Goal: Task Accomplishment & Management: Manage account settings

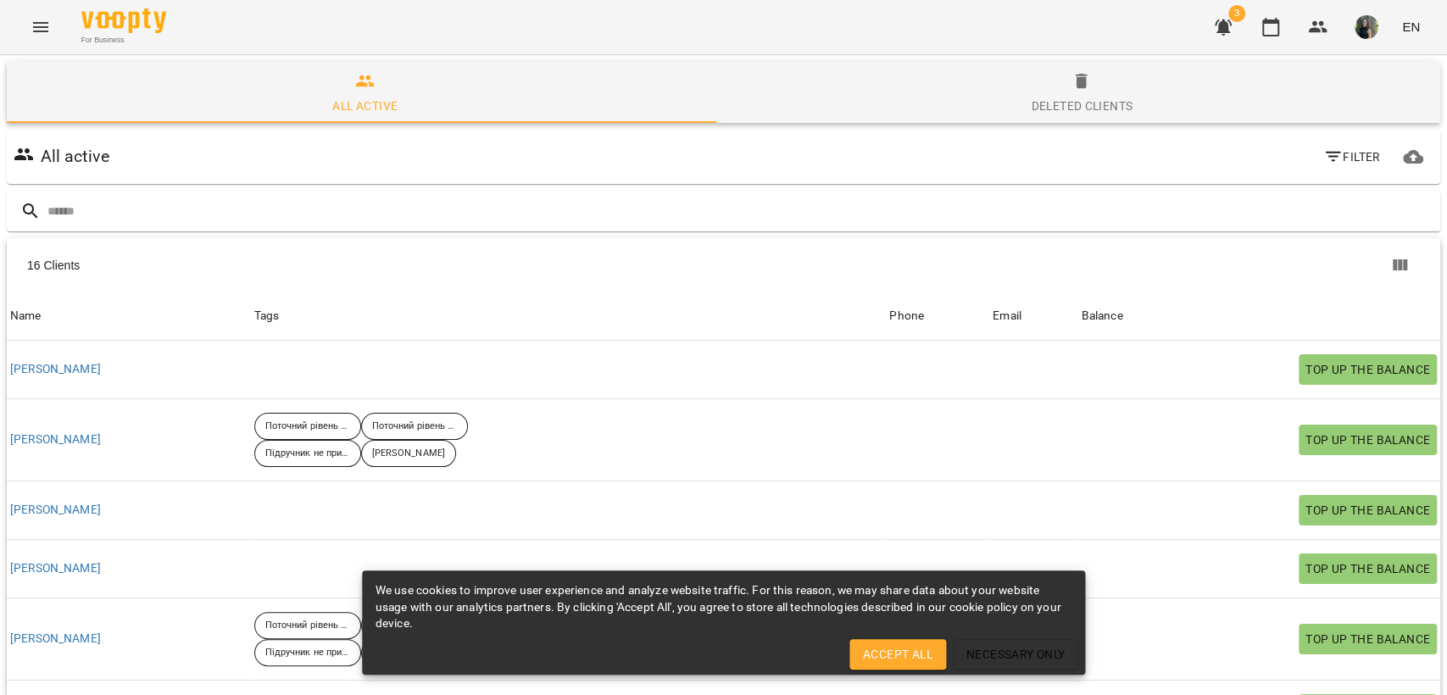
click at [1229, 28] on icon "button" at bounding box center [1223, 28] width 17 height 16
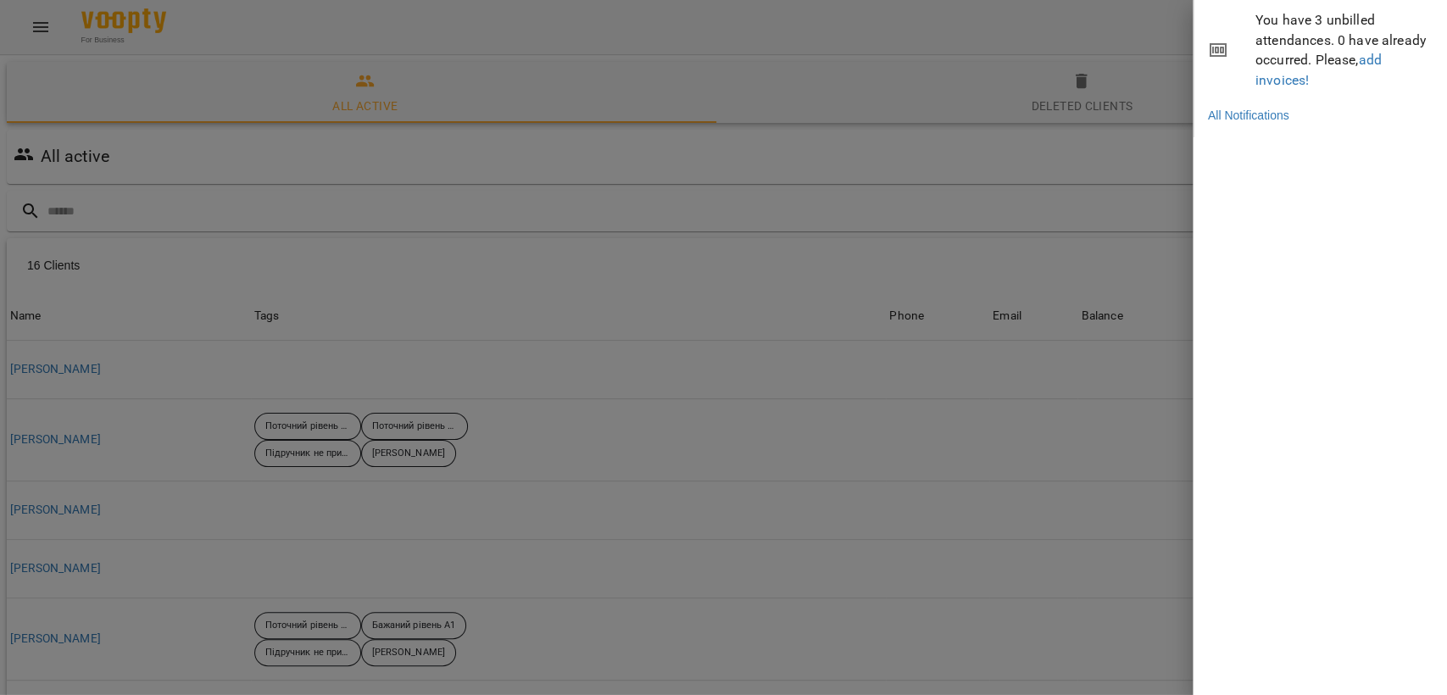
click at [1130, 148] on div at bounding box center [723, 347] width 1447 height 695
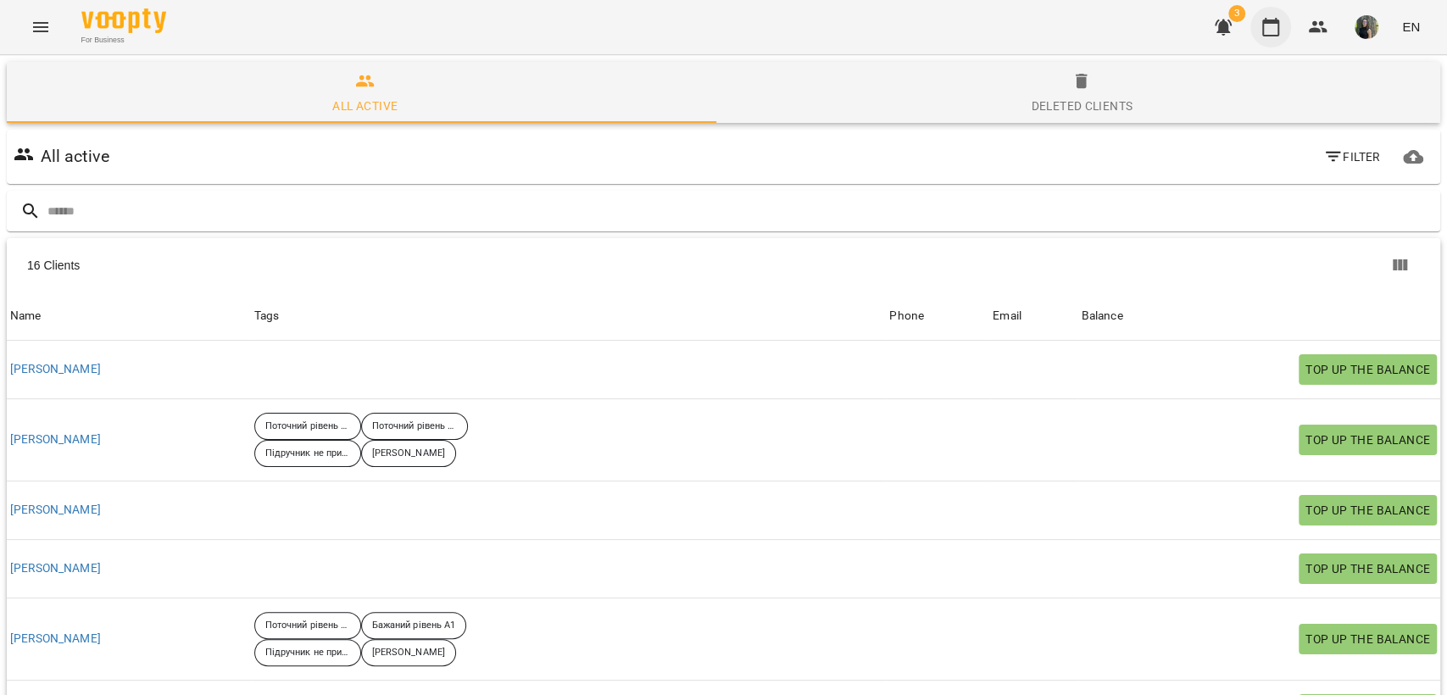
click at [1276, 25] on icon "button" at bounding box center [1271, 27] width 20 height 20
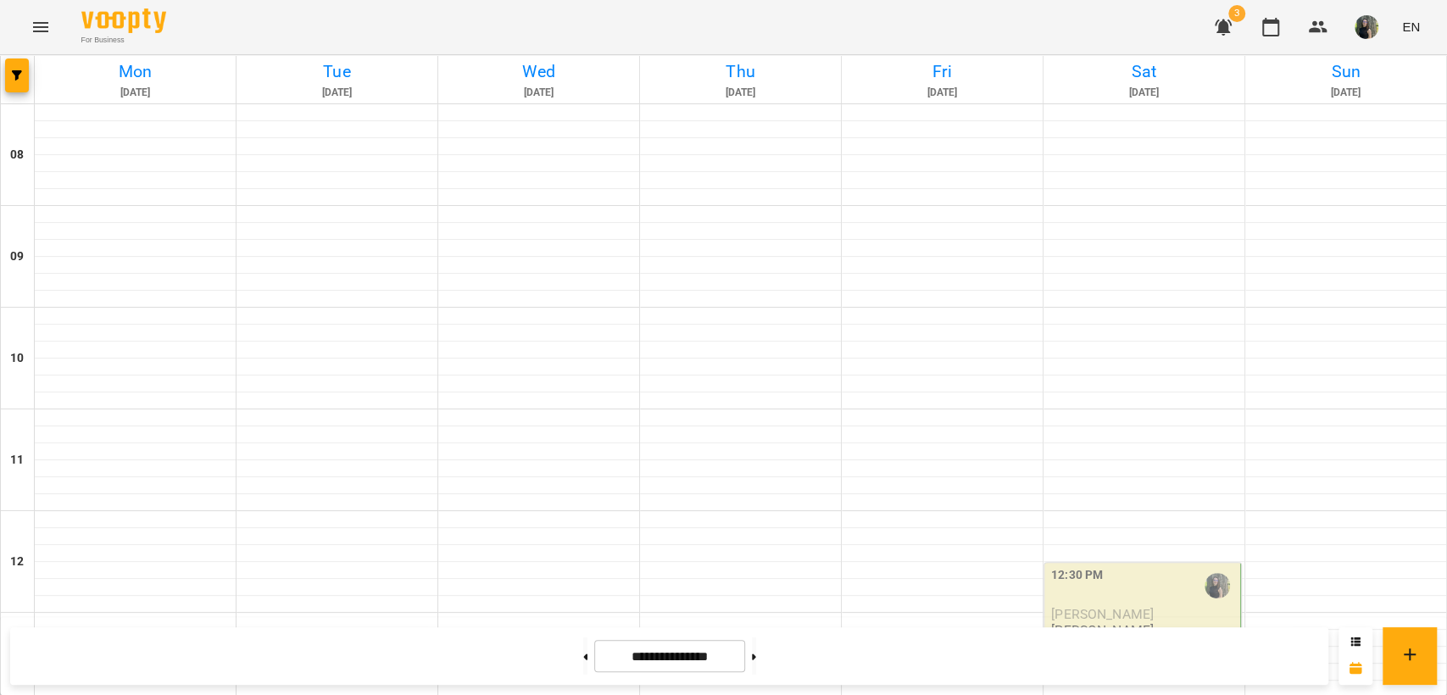
scroll to position [627, 0]
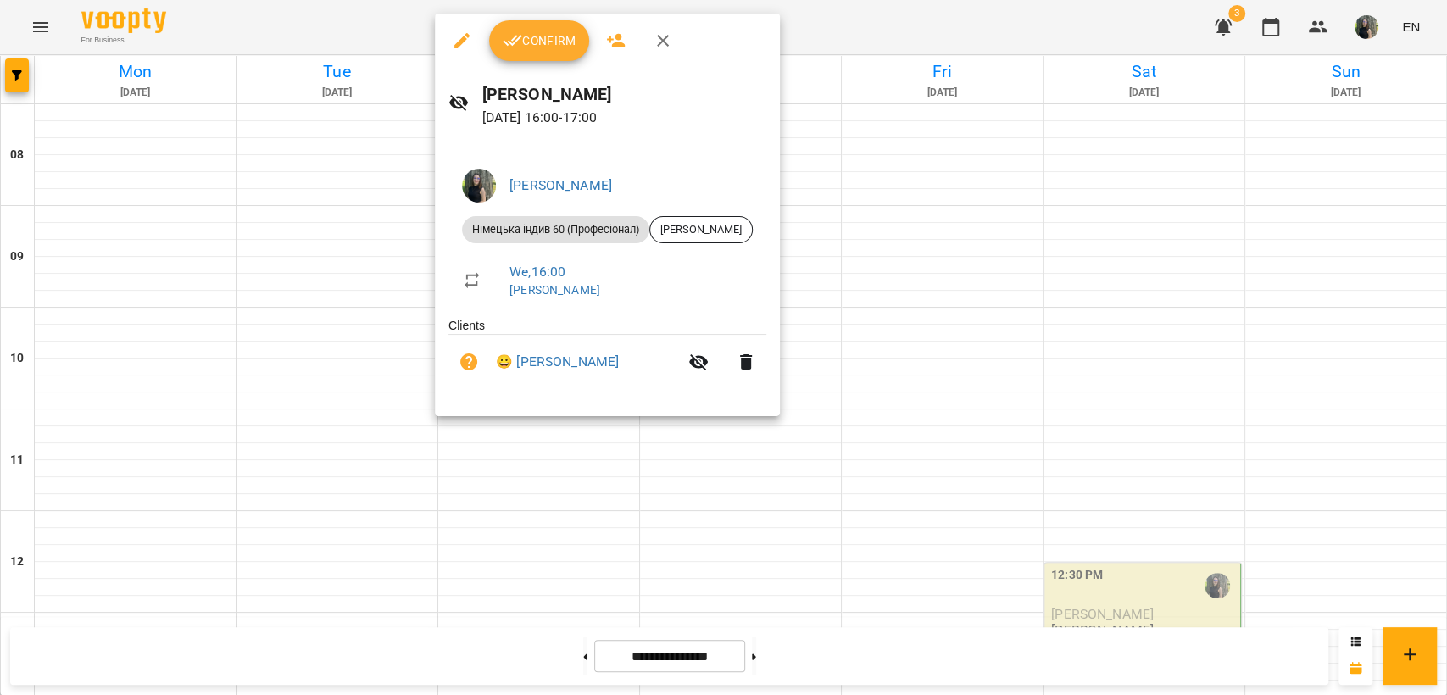
click at [529, 14] on div "[PERSON_NAME] [DATE] 16:00 - 17:00 [PERSON_NAME] індив 60 (Професіонал) [PERSON…" at bounding box center [723, 347] width 1447 height 695
click at [529, 29] on button "Confirm" at bounding box center [539, 40] width 100 height 41
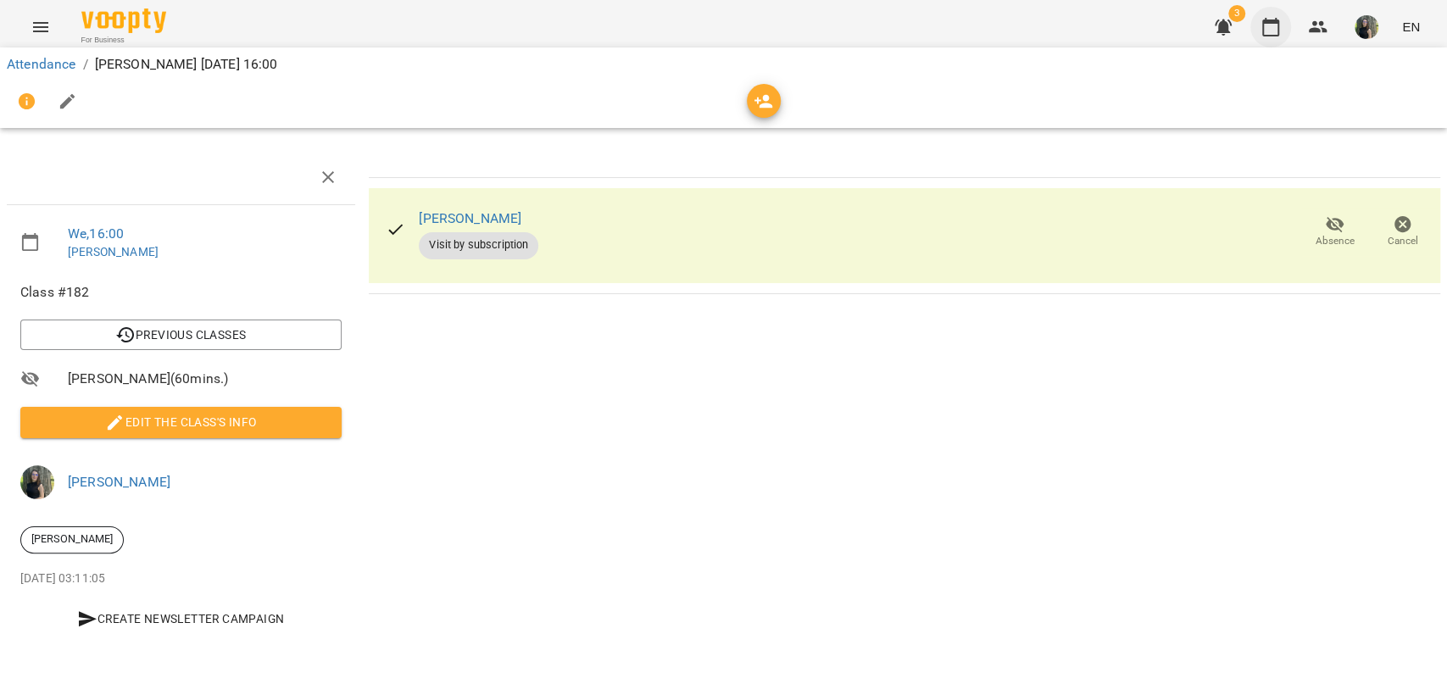
click at [1265, 25] on icon "button" at bounding box center [1271, 27] width 20 height 20
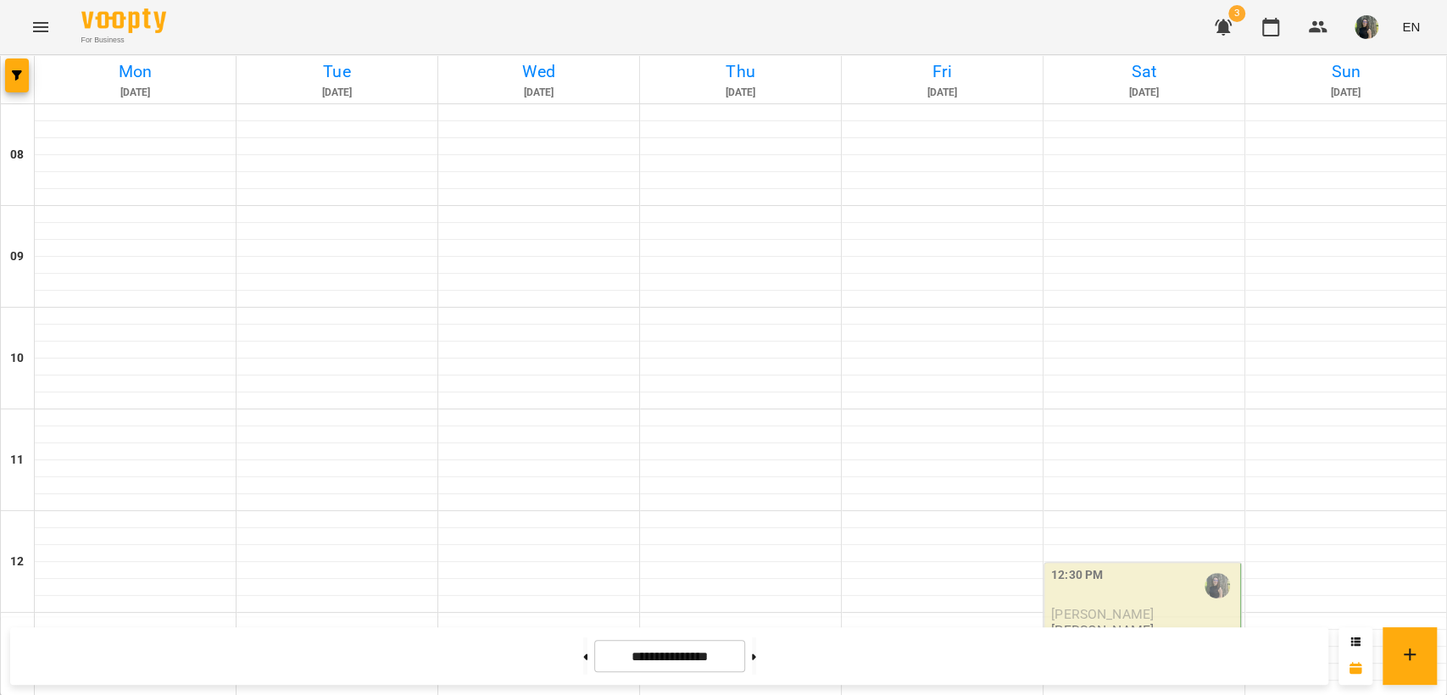
scroll to position [722, 0]
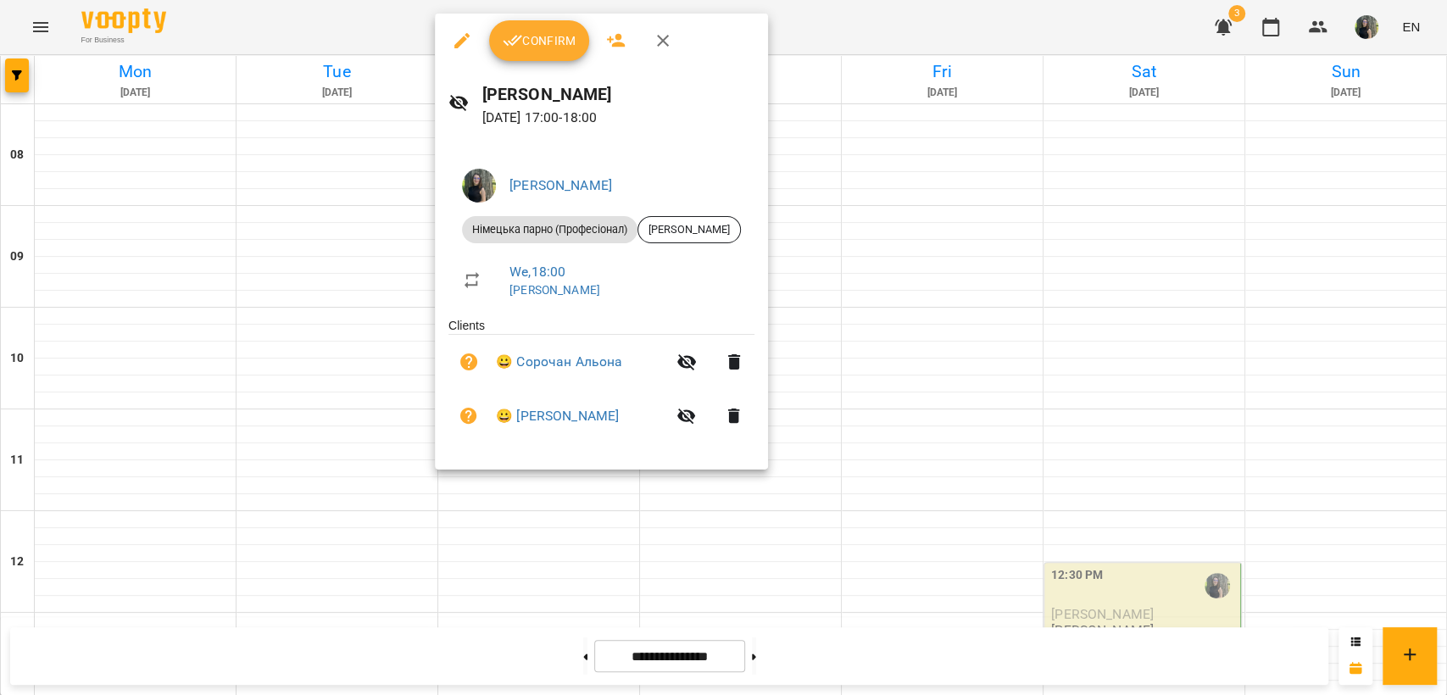
click at [573, 56] on button "Confirm" at bounding box center [539, 40] width 100 height 41
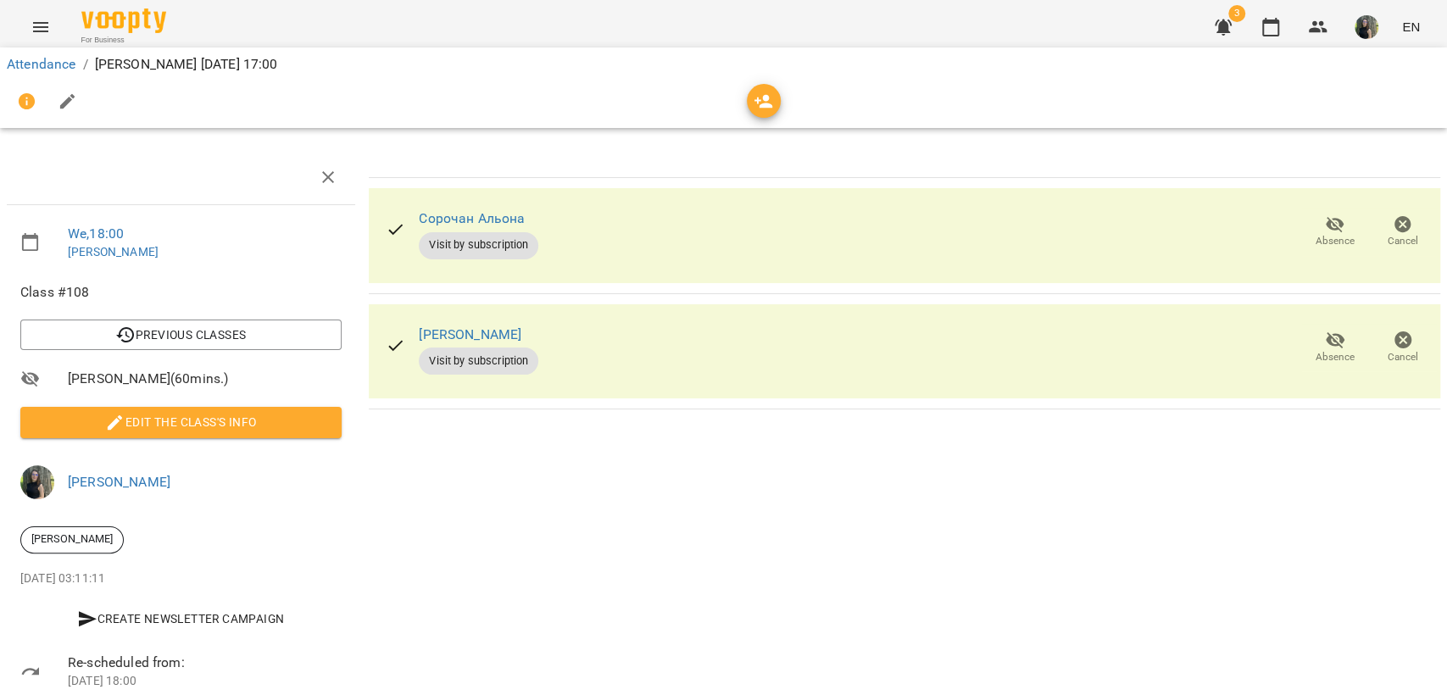
click at [1221, 27] on icon "button" at bounding box center [1223, 28] width 17 height 16
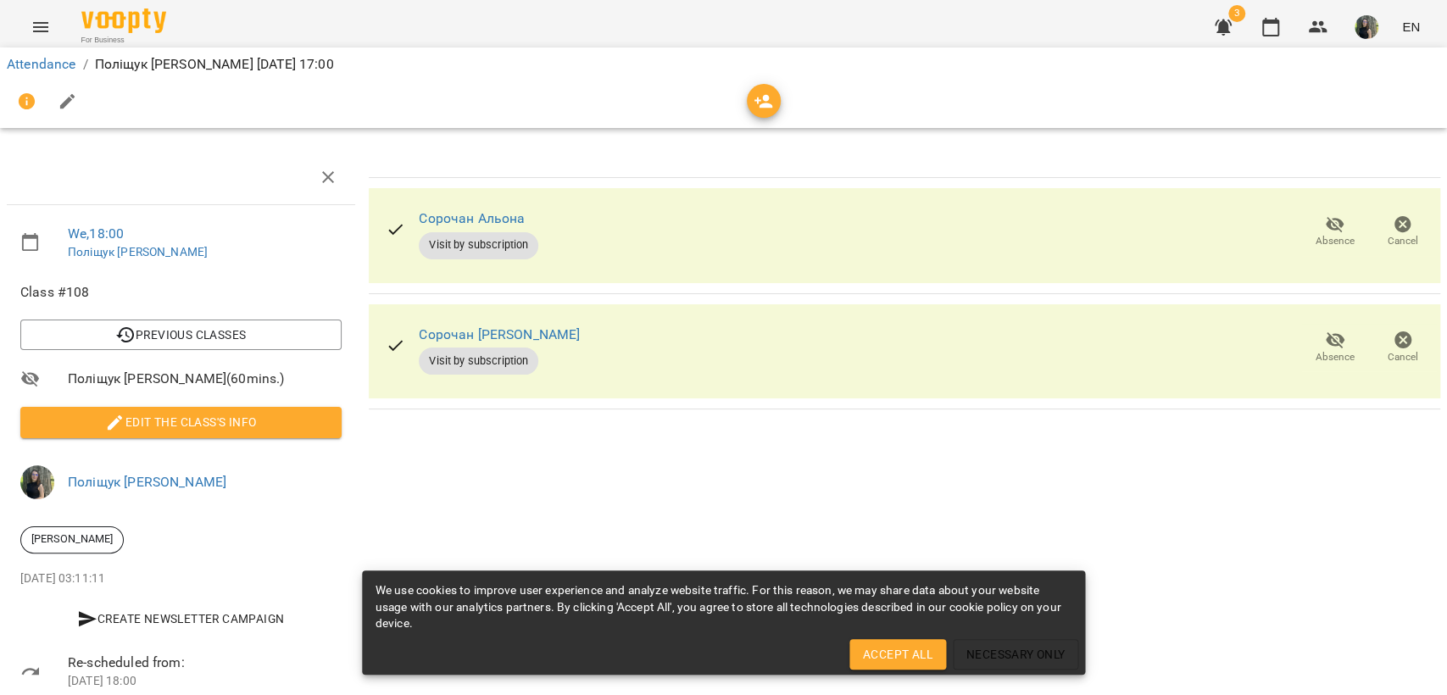
click at [1224, 33] on icon "button" at bounding box center [1223, 27] width 20 height 20
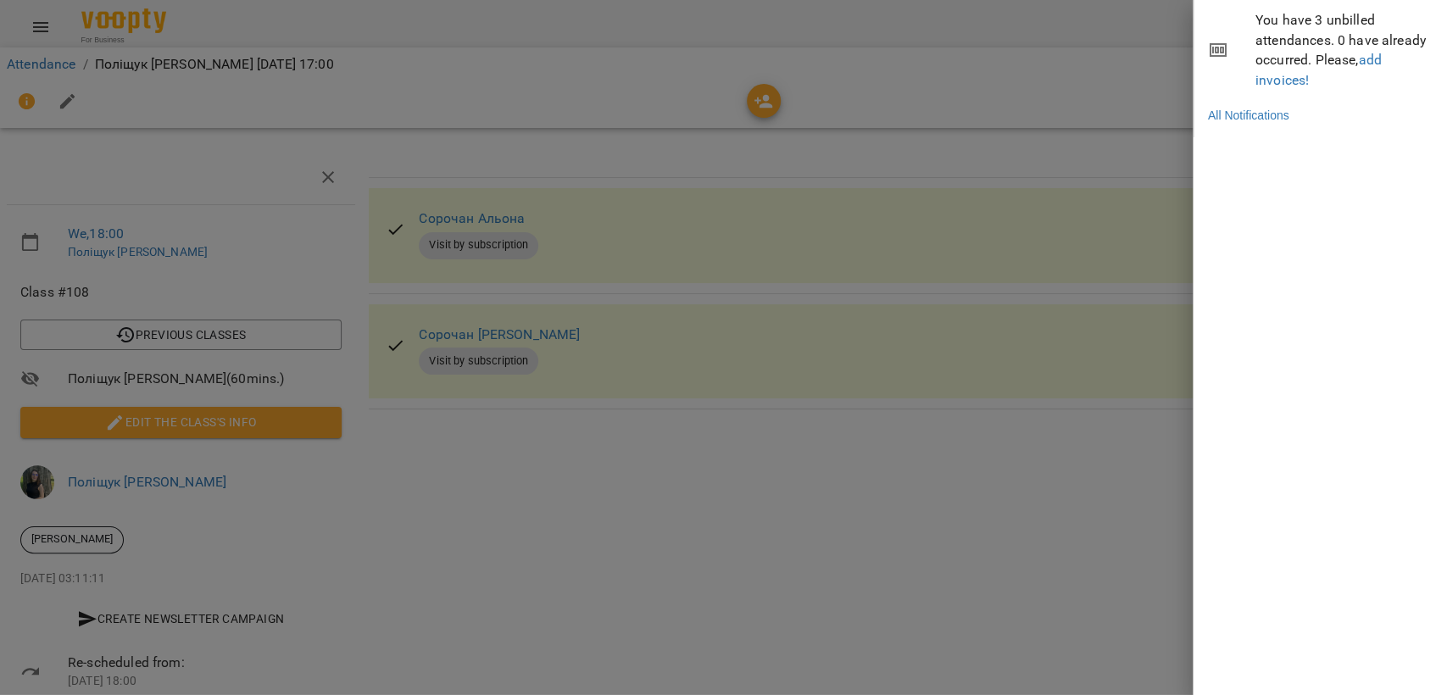
drag, startPoint x: 1028, startPoint y: 150, endPoint x: 708, endPoint y: 8, distance: 349.6
click at [1025, 150] on div at bounding box center [723, 347] width 1447 height 695
